Goal: Task Accomplishment & Management: Use online tool/utility

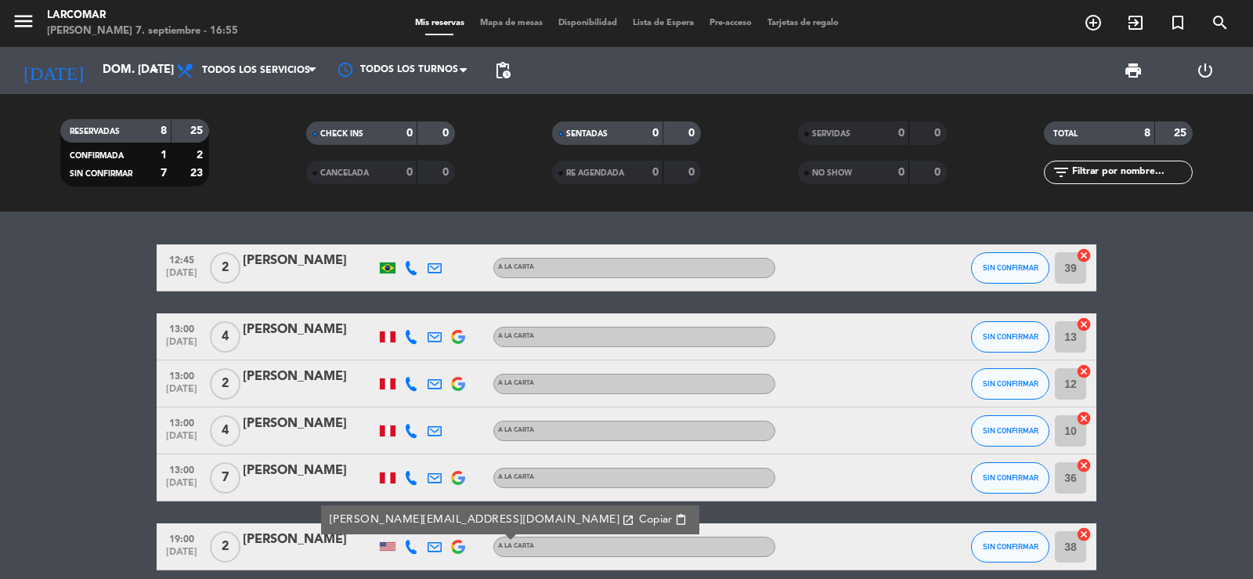
scroll to position [157, 0]
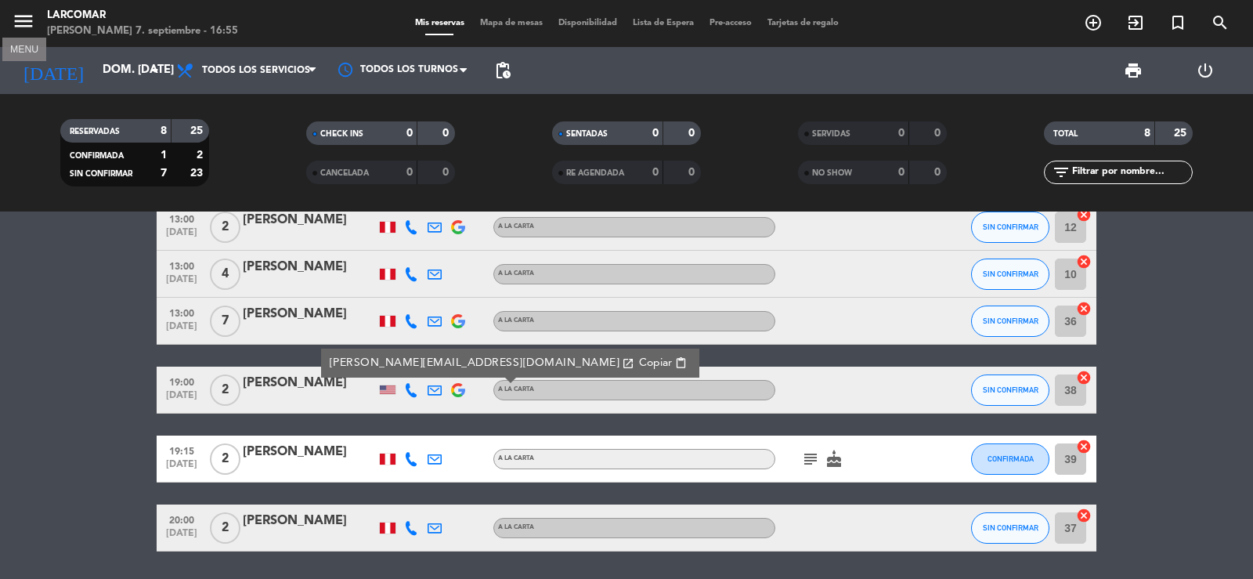
click at [20, 23] on icon "menu" at bounding box center [24, 21] width 24 height 24
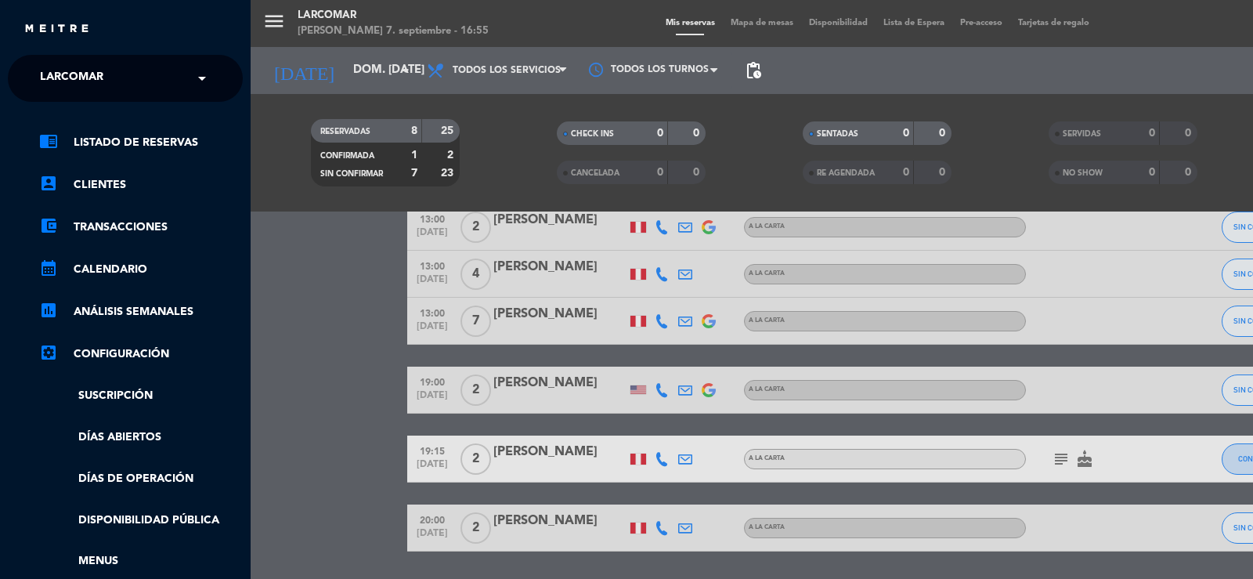
click at [46, 70] on span "Larcomar" at bounding box center [71, 78] width 63 height 33
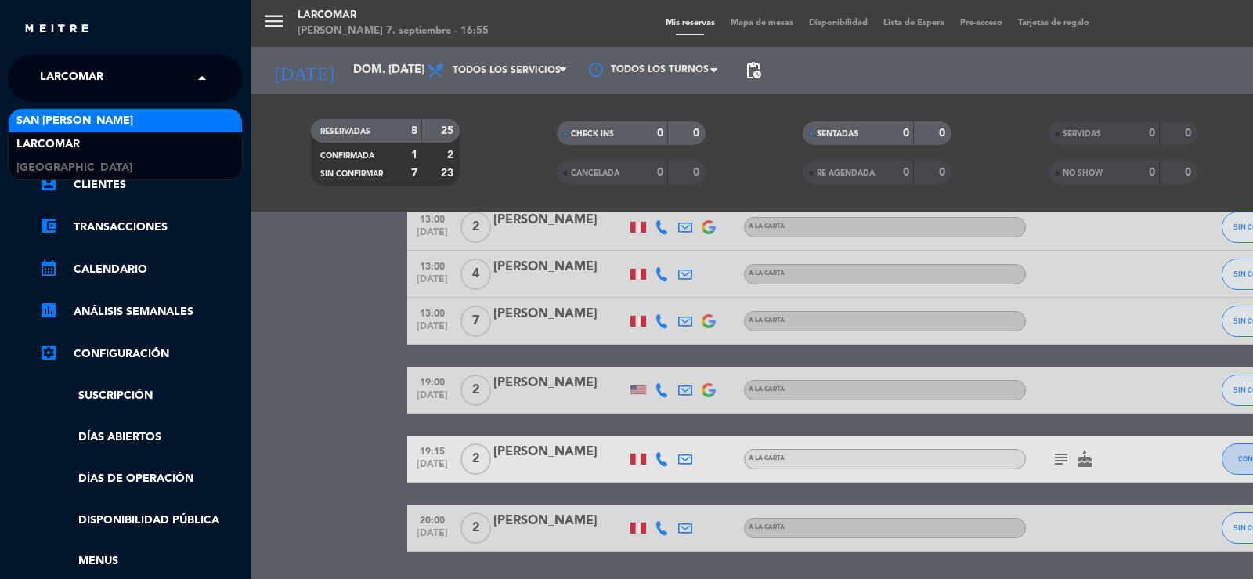
click at [65, 125] on span "San [PERSON_NAME]" at bounding box center [74, 121] width 117 height 18
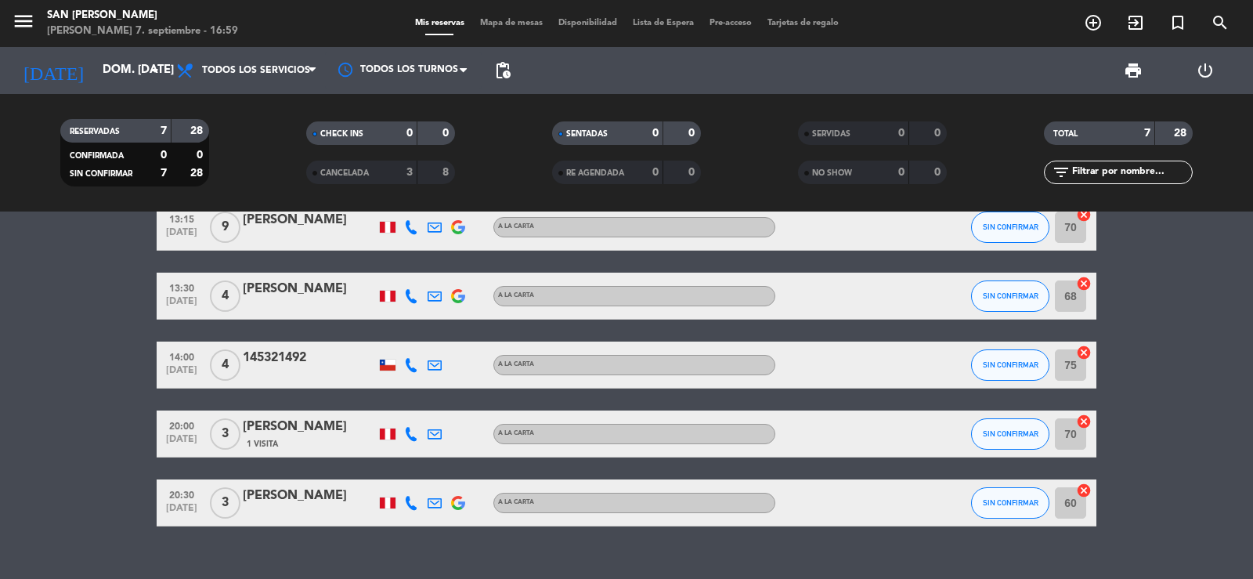
click at [414, 501] on icon at bounding box center [411, 503] width 14 height 14
click at [418, 474] on span "content_paste" at bounding box center [424, 477] width 12 height 12
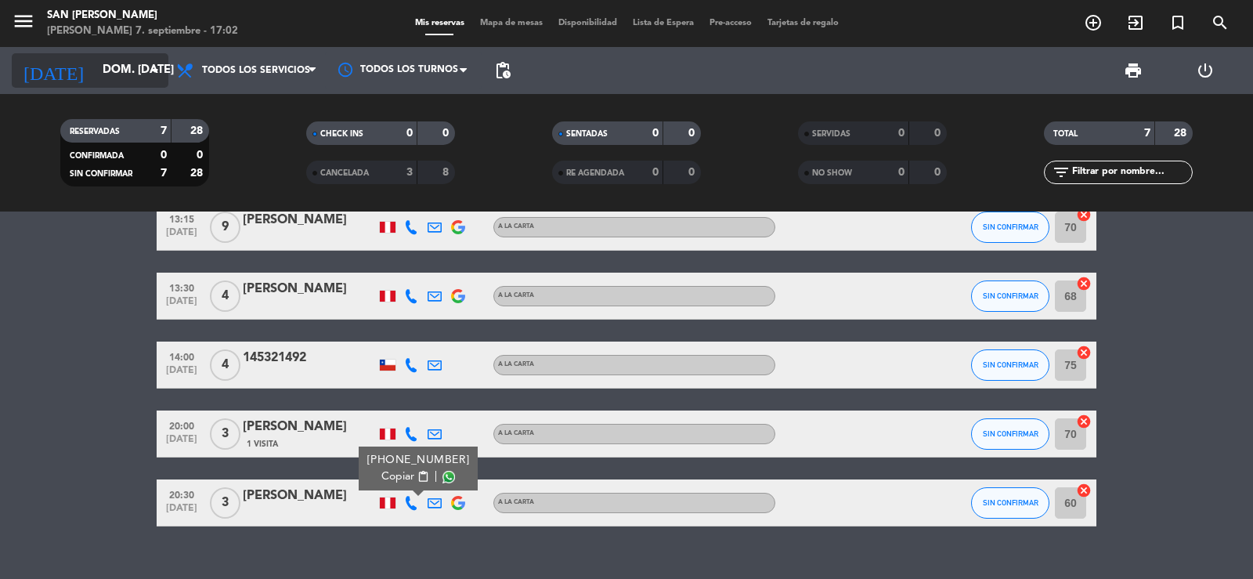
click at [95, 57] on input "dom. [DATE]" at bounding box center [170, 71] width 151 height 30
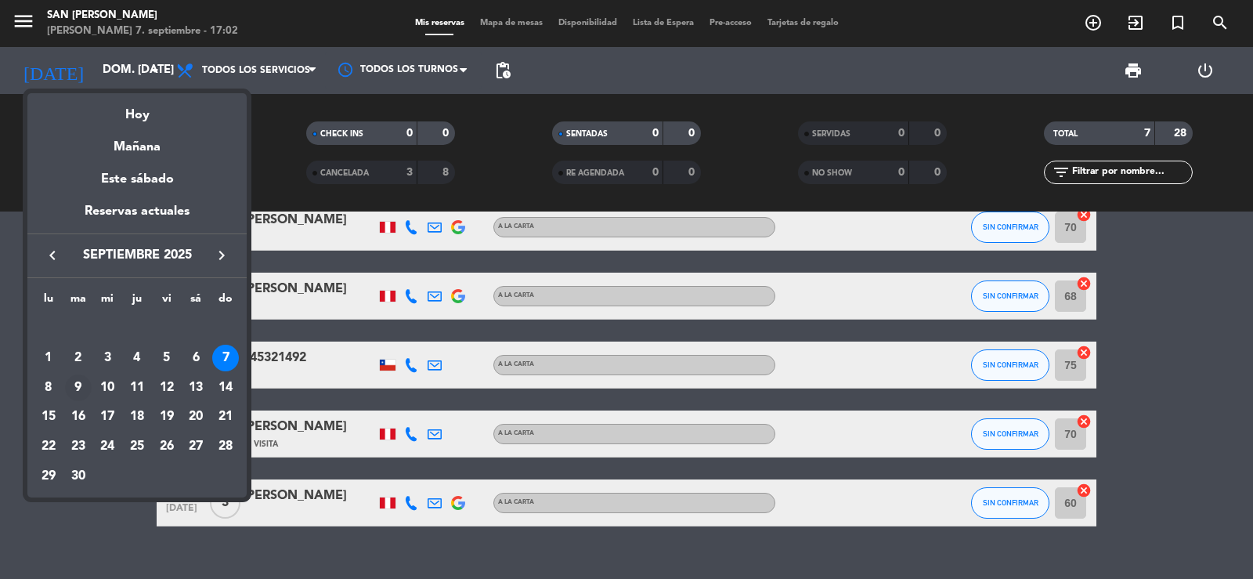
click at [72, 385] on div "9" at bounding box center [78, 387] width 27 height 27
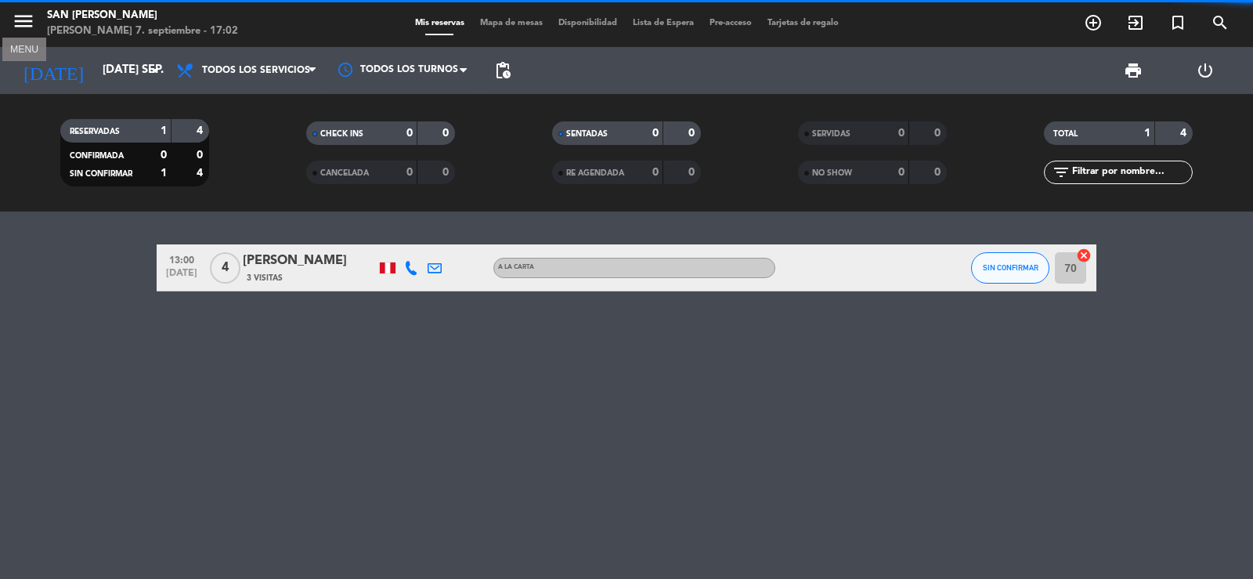
scroll to position [0, 0]
click at [26, 16] on icon "menu" at bounding box center [24, 21] width 24 height 24
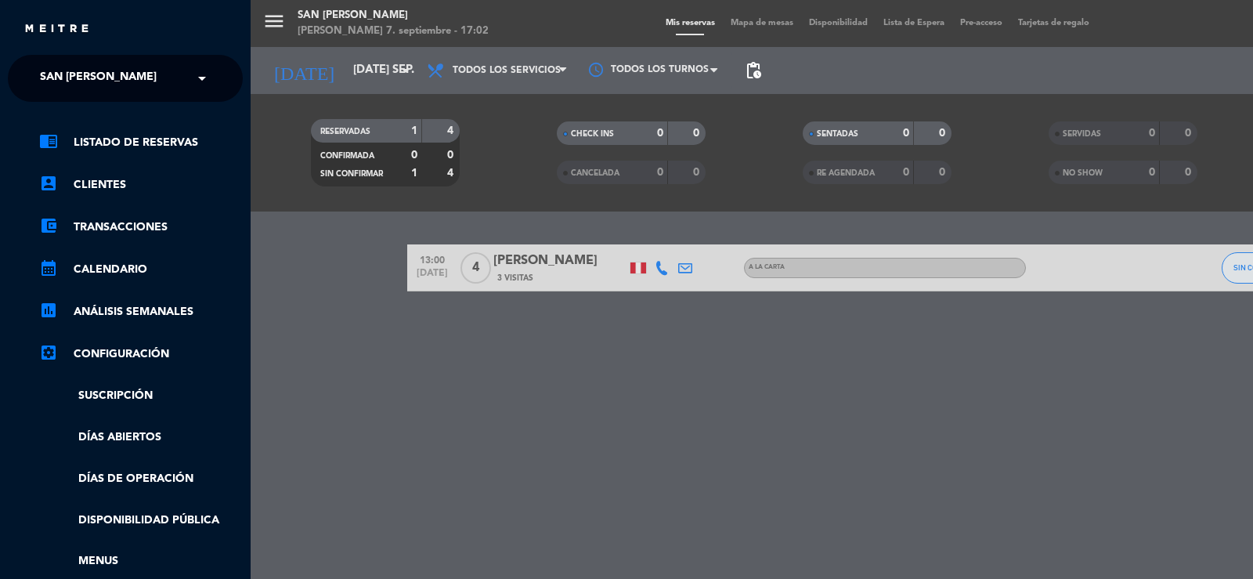
click at [48, 72] on span "San [PERSON_NAME]" at bounding box center [98, 78] width 117 height 33
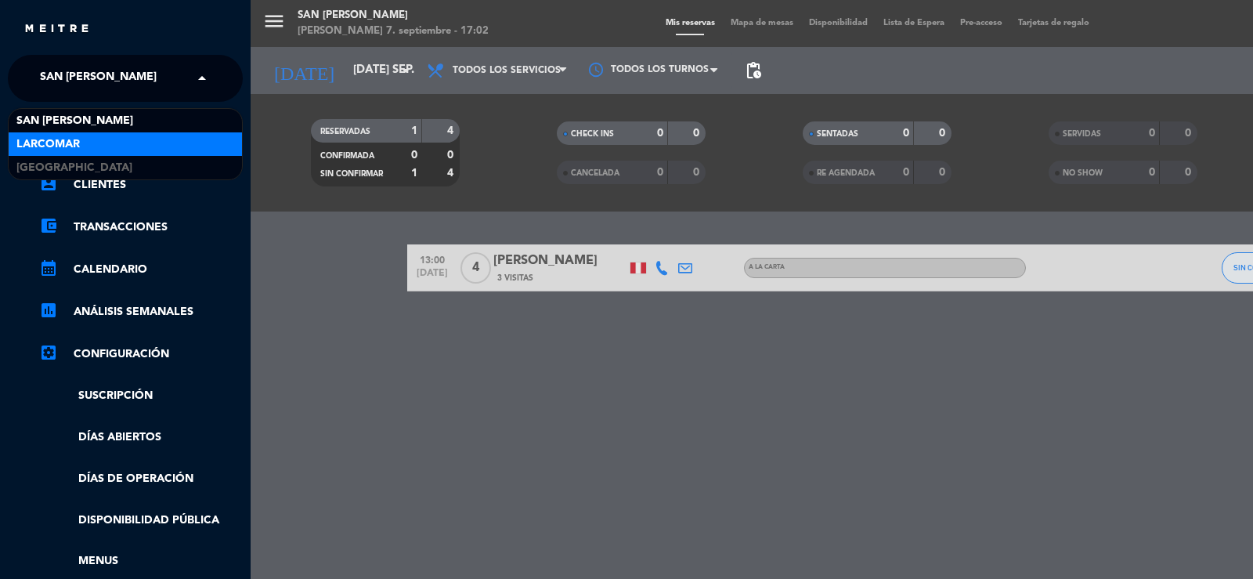
click at [50, 142] on span "Larcomar" at bounding box center [47, 145] width 63 height 18
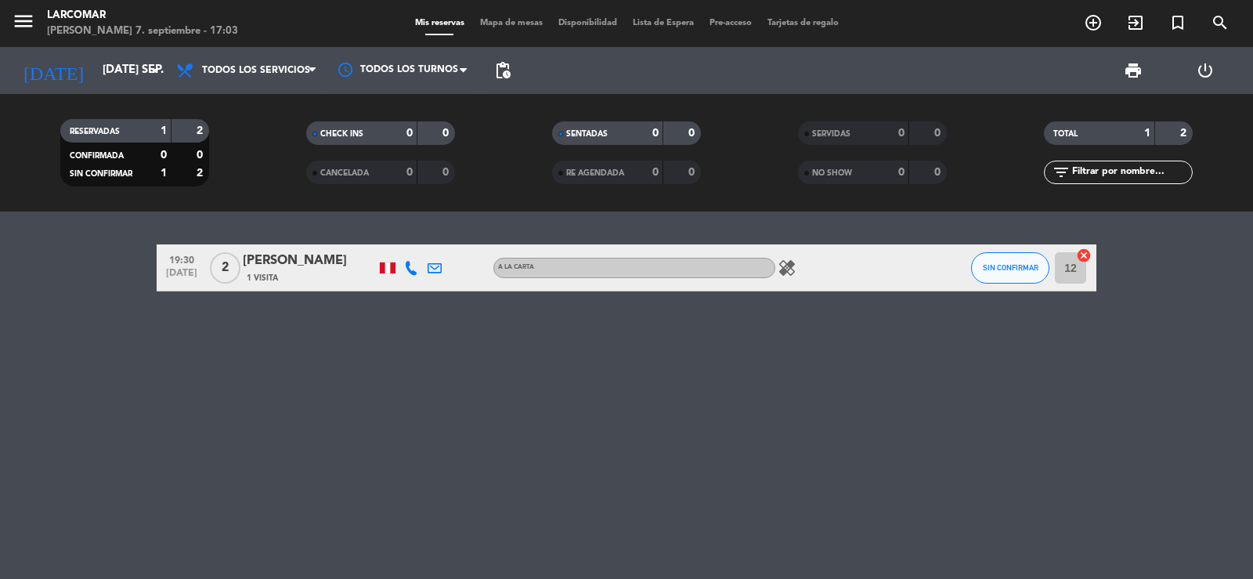
click at [414, 268] on icon at bounding box center [411, 268] width 14 height 14
click at [422, 247] on span "content_paste" at bounding box center [428, 242] width 12 height 12
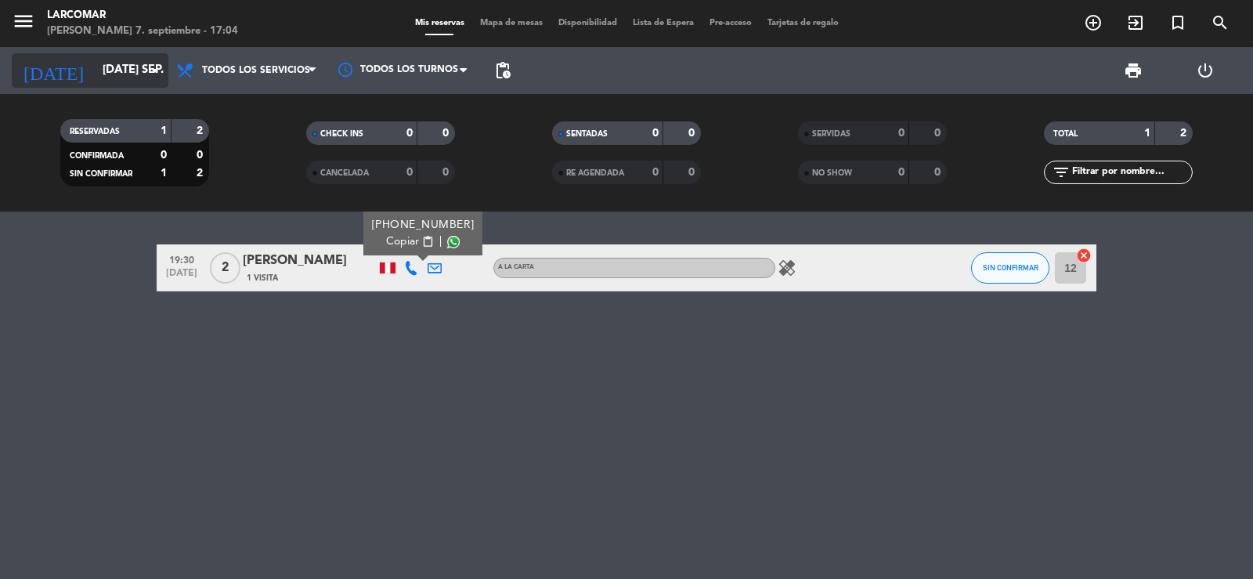
click at [95, 75] on input "[DATE] sep." at bounding box center [170, 71] width 151 height 30
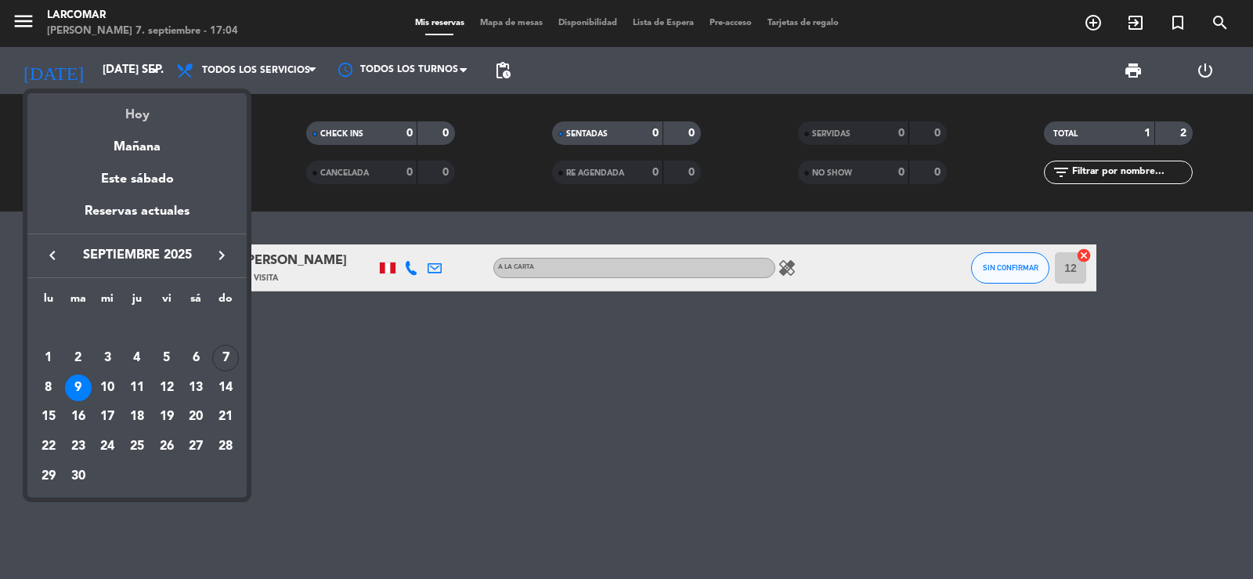
click at [132, 114] on div "Hoy" at bounding box center [136, 109] width 219 height 32
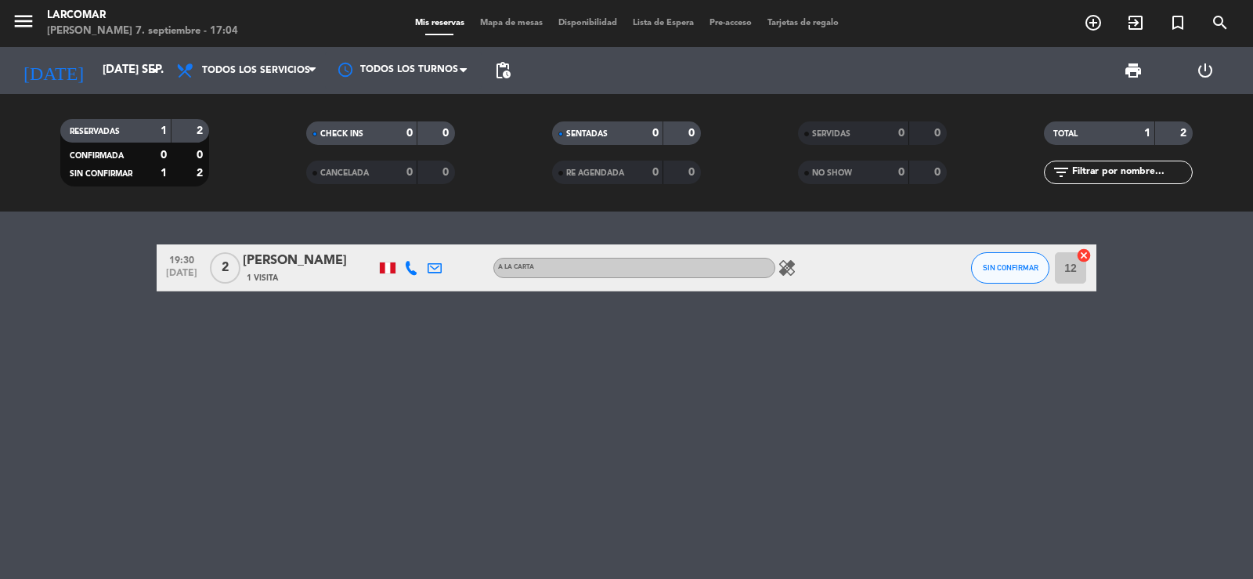
type input "dom. [DATE]"
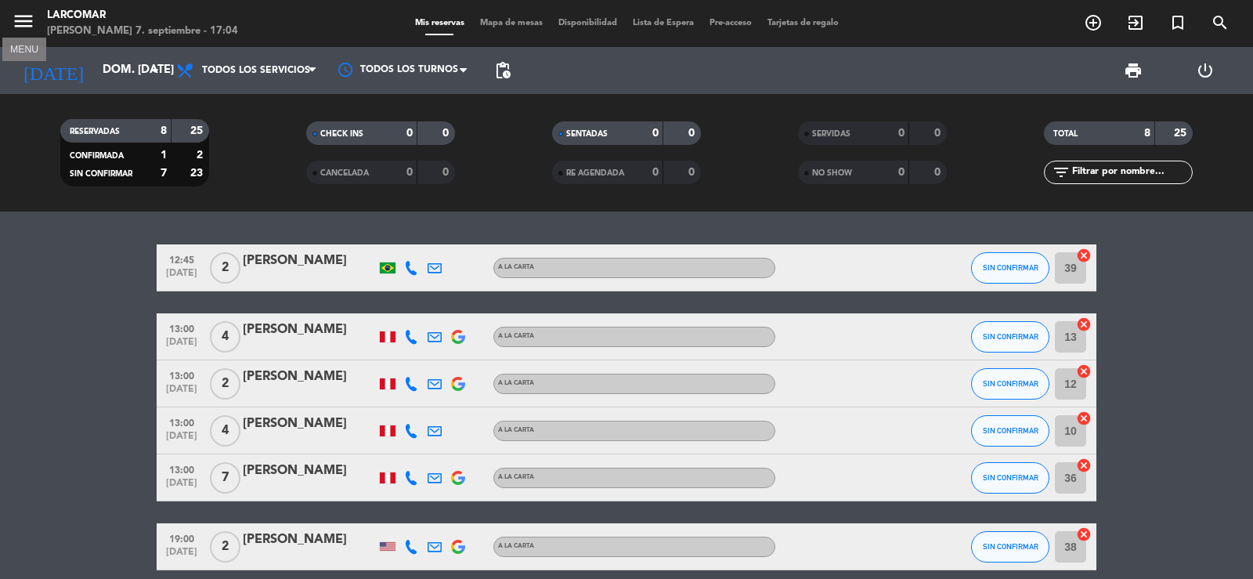
click at [21, 16] on icon "menu" at bounding box center [24, 21] width 24 height 24
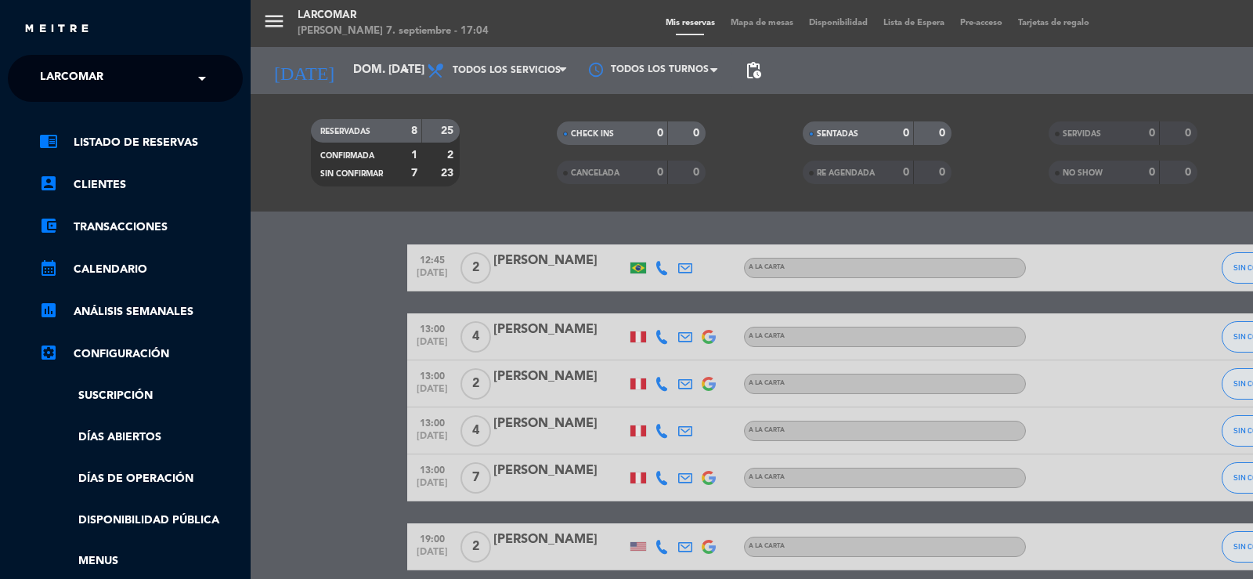
click at [75, 68] on span "Larcomar" at bounding box center [71, 78] width 63 height 33
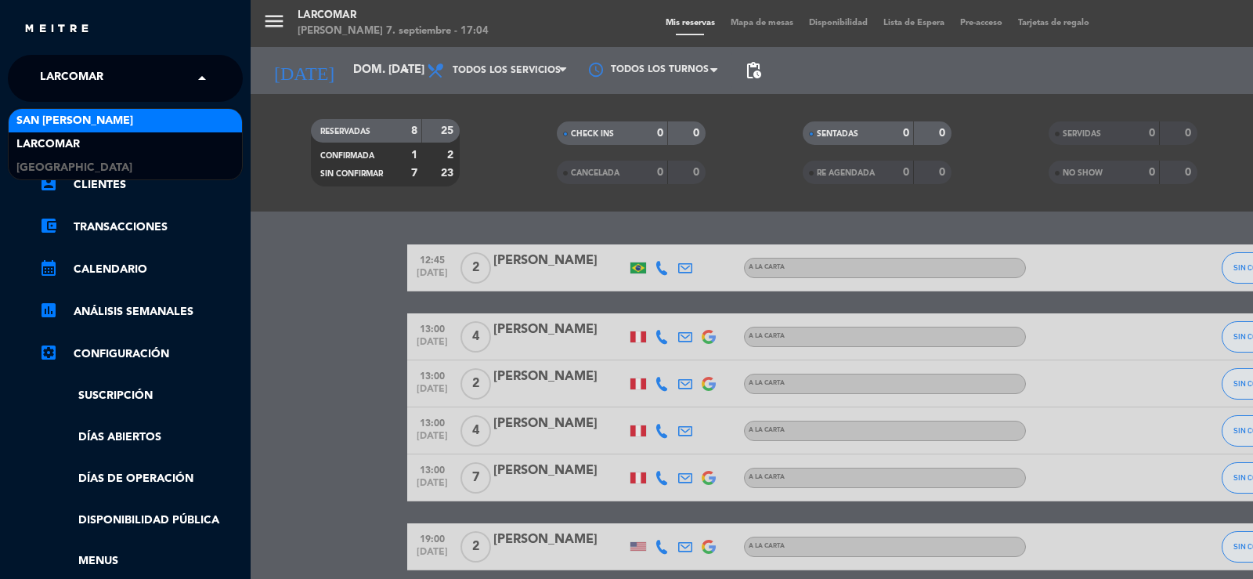
click at [73, 125] on span "San [PERSON_NAME]" at bounding box center [74, 121] width 117 height 18
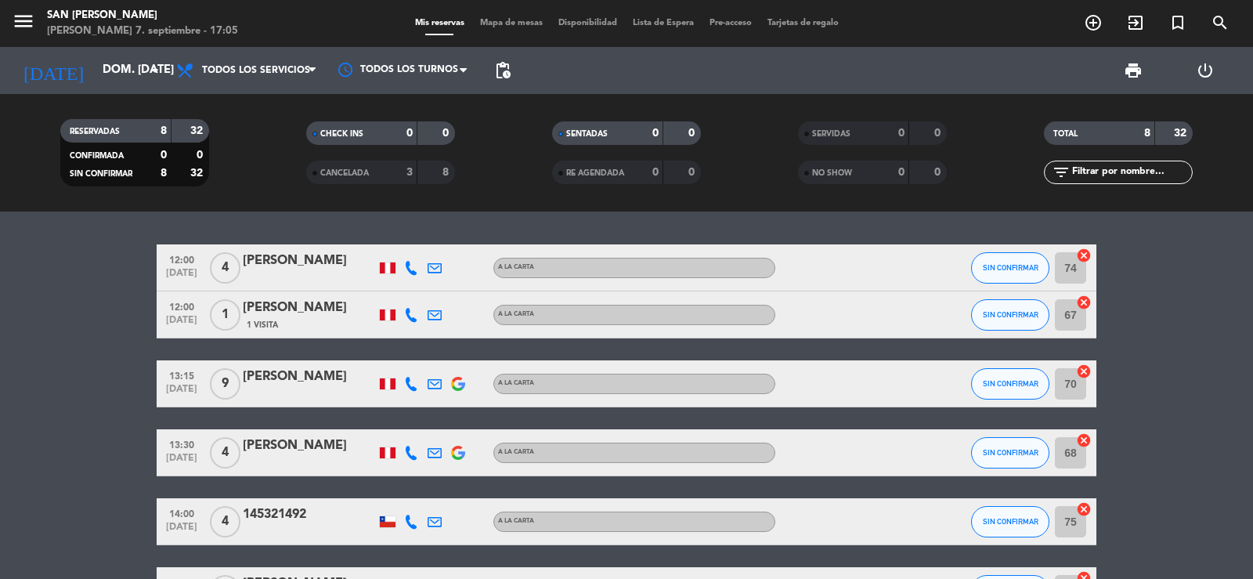
scroll to position [157, 0]
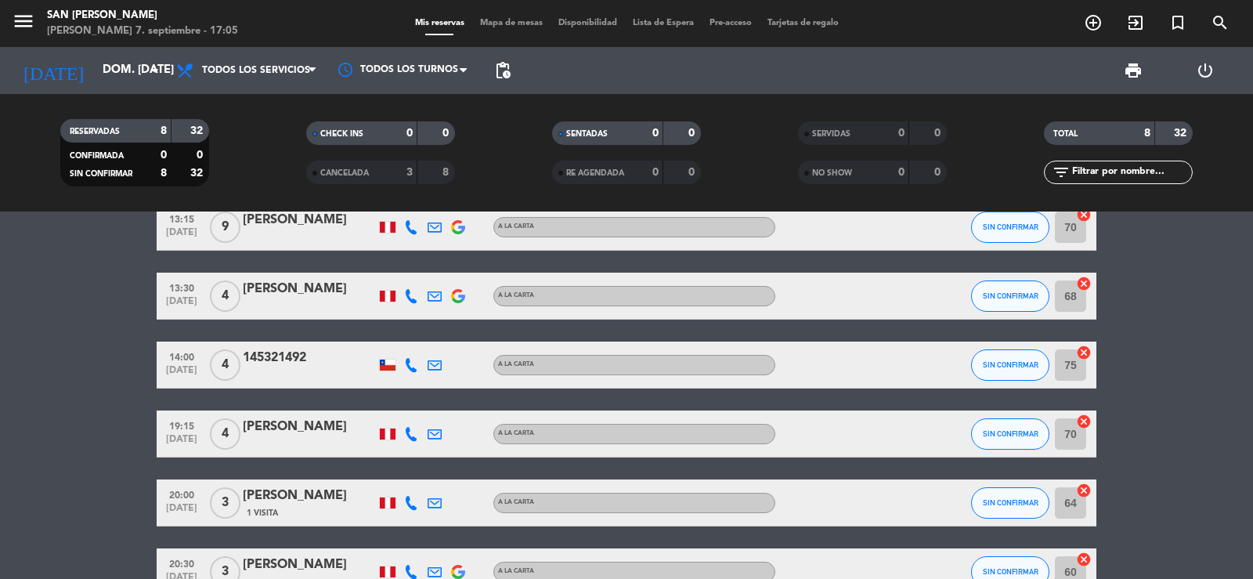
click at [411, 438] on icon at bounding box center [411, 434] width 14 height 14
click at [422, 411] on span "content_paste" at bounding box center [428, 408] width 12 height 12
